Goal: Task Accomplishment & Management: Use online tool/utility

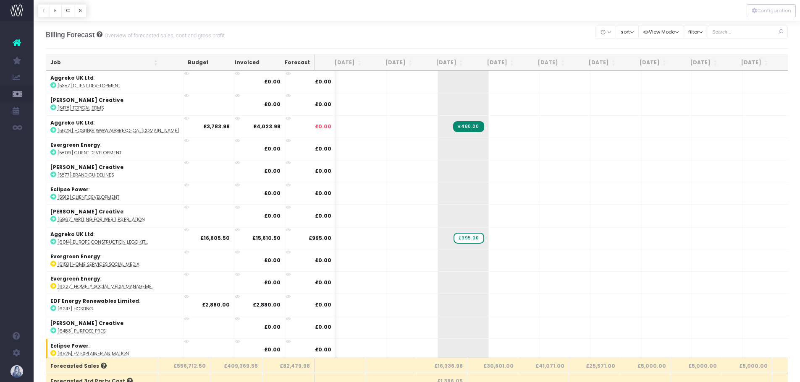
click at [691, 39] on div "filter By Job Lead All [PERSON_NAME] [PERSON_NAME] [PERSON_NAME] [PERSON_NAME] …" at bounding box center [695, 32] width 24 height 17
click at [694, 35] on button "filter" at bounding box center [695, 32] width 24 height 13
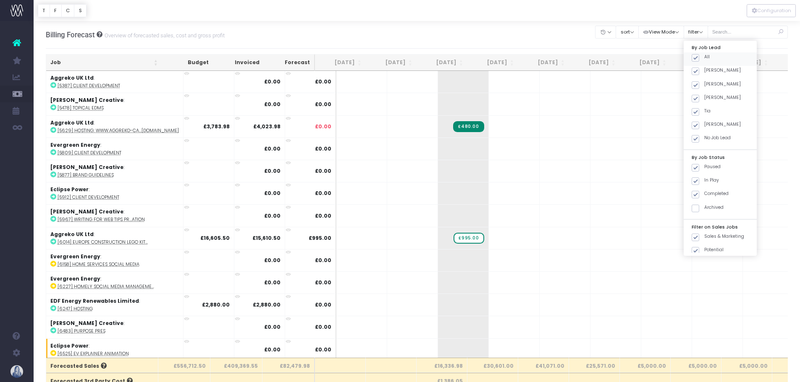
click at [694, 58] on span at bounding box center [695, 58] width 8 height 8
click at [704, 58] on input "All" at bounding box center [706, 56] width 5 height 5
checkbox input "false"
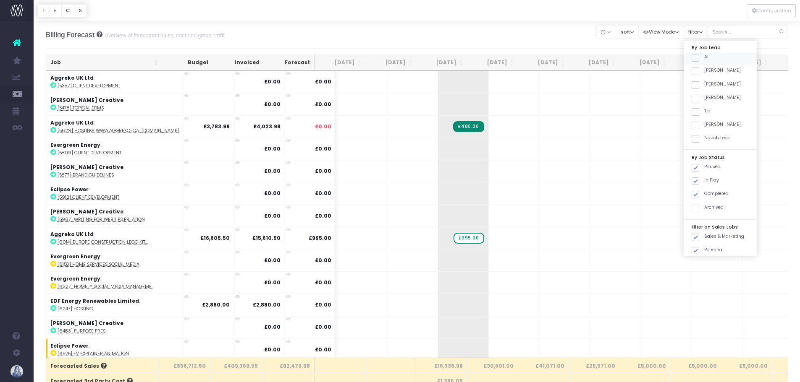
checkbox input "false"
click at [696, 75] on span at bounding box center [695, 72] width 8 height 8
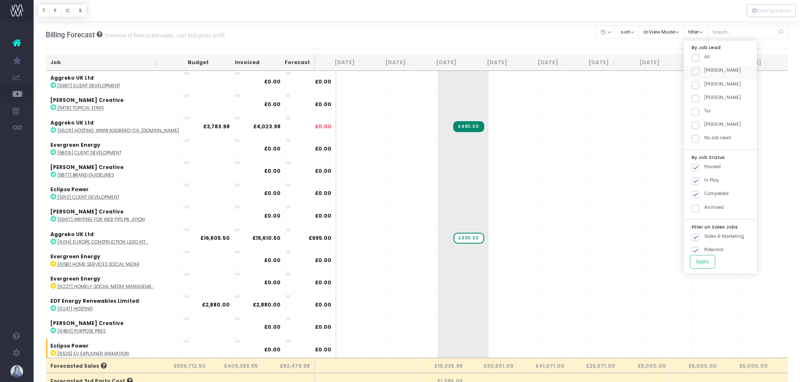
click at [704, 73] on input "[PERSON_NAME]" at bounding box center [706, 69] width 5 height 5
checkbox input "true"
click at [699, 265] on button "Apply" at bounding box center [702, 262] width 25 height 14
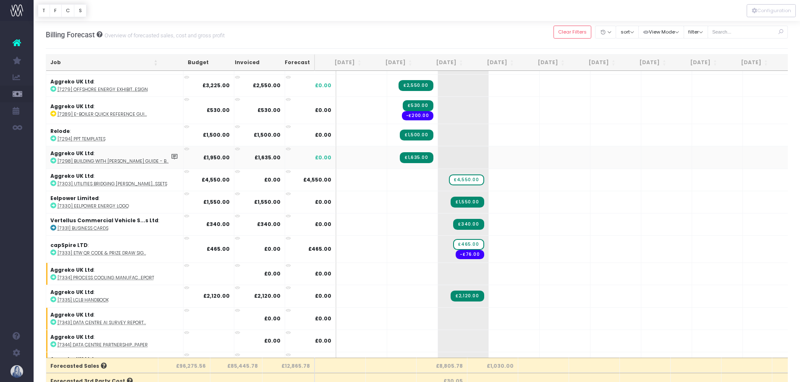
scroll to position [588, 0]
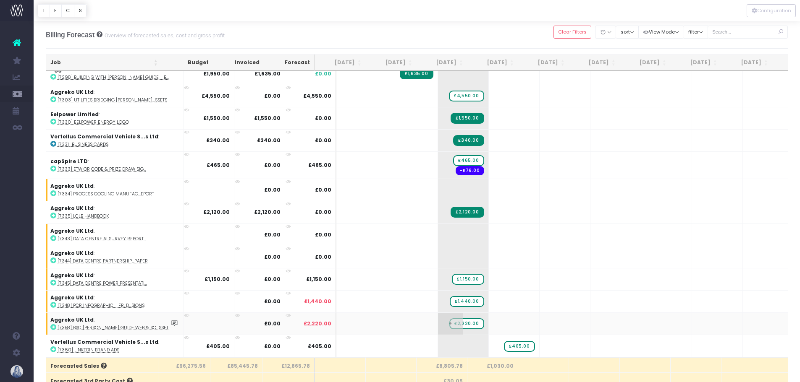
click at [449, 319] on span "£2,220.00" at bounding box center [466, 324] width 34 height 11
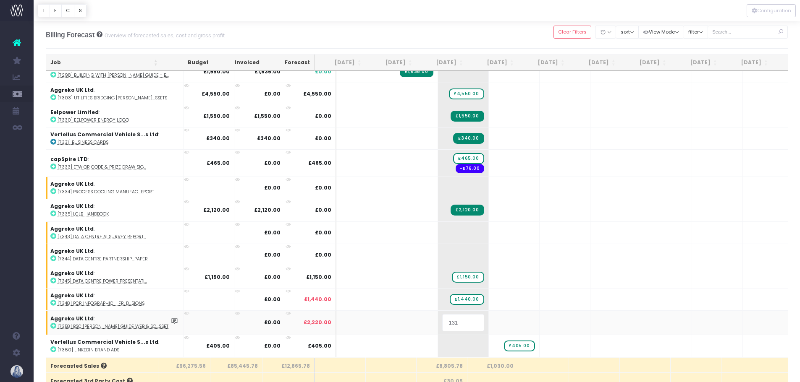
type input "1315"
